Goal: Navigation & Orientation: Go to known website

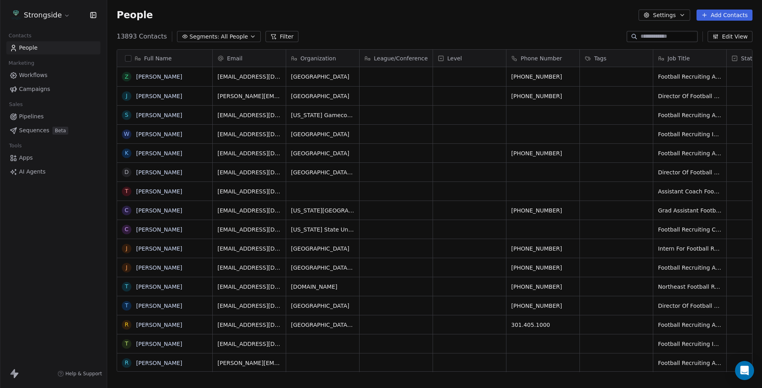
scroll to position [341, 655]
